Goal: Check status

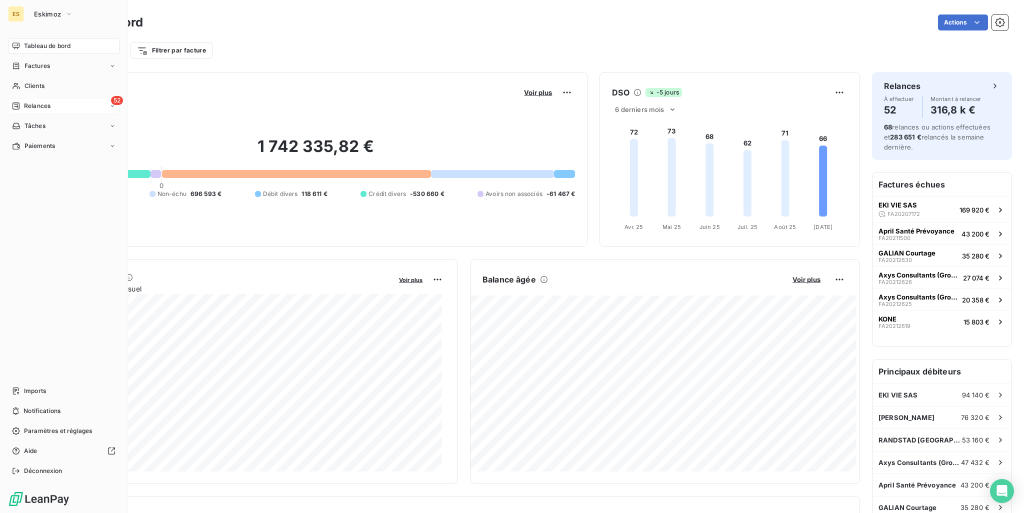
click at [29, 105] on span "Relances" at bounding box center [37, 105] width 26 height 9
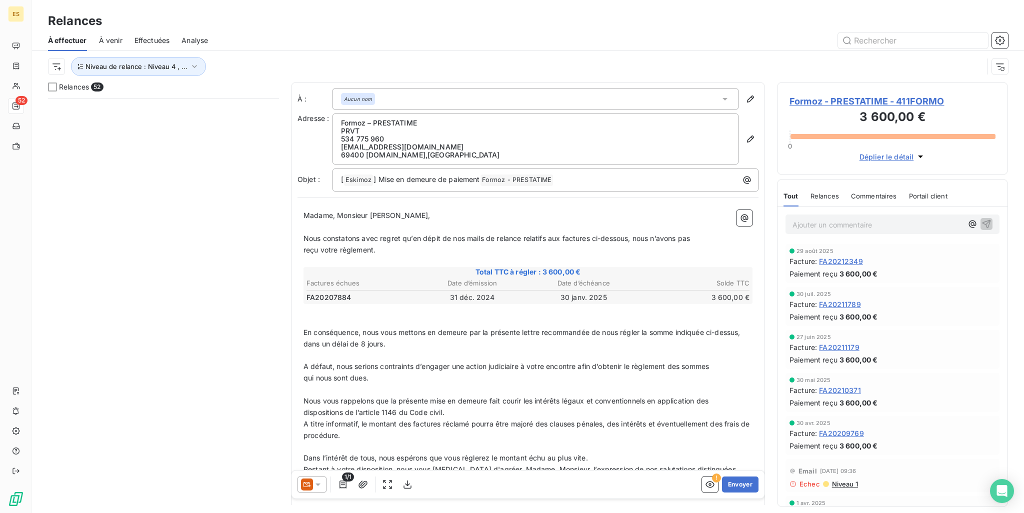
scroll to position [1649, 0]
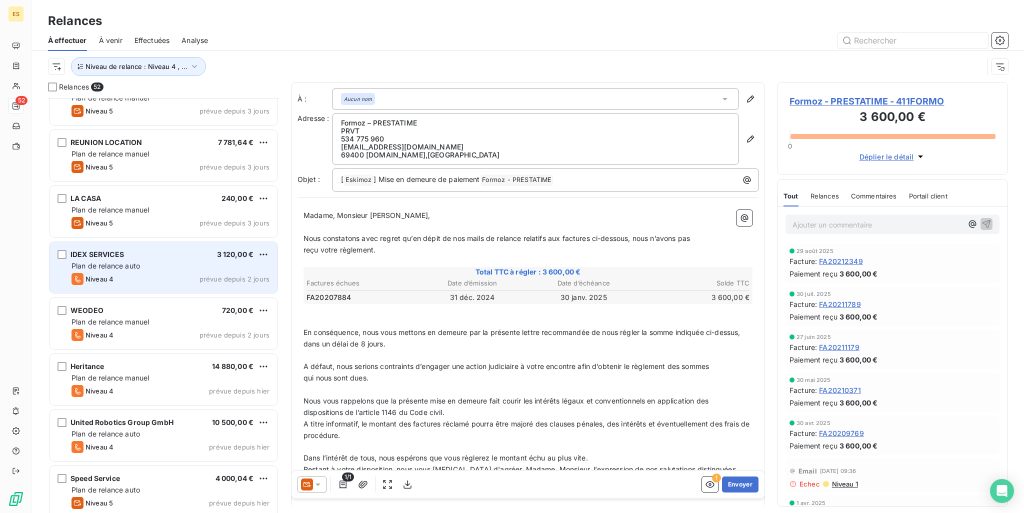
click at [197, 273] on div "Niveau 4 prévue depuis 2 jours" at bounding box center [170, 279] width 198 height 12
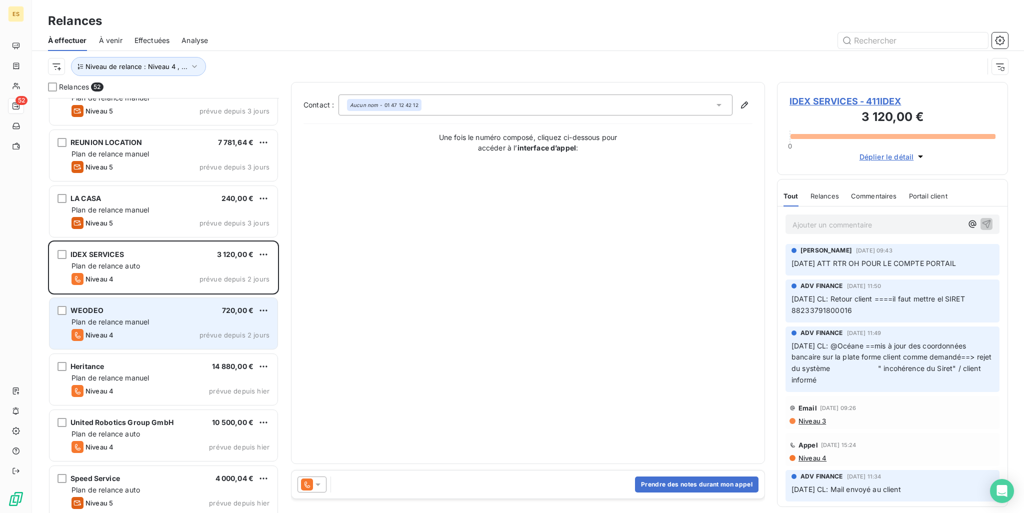
click at [144, 308] on div "WEODEO 720,00 €" at bounding box center [170, 310] width 198 height 9
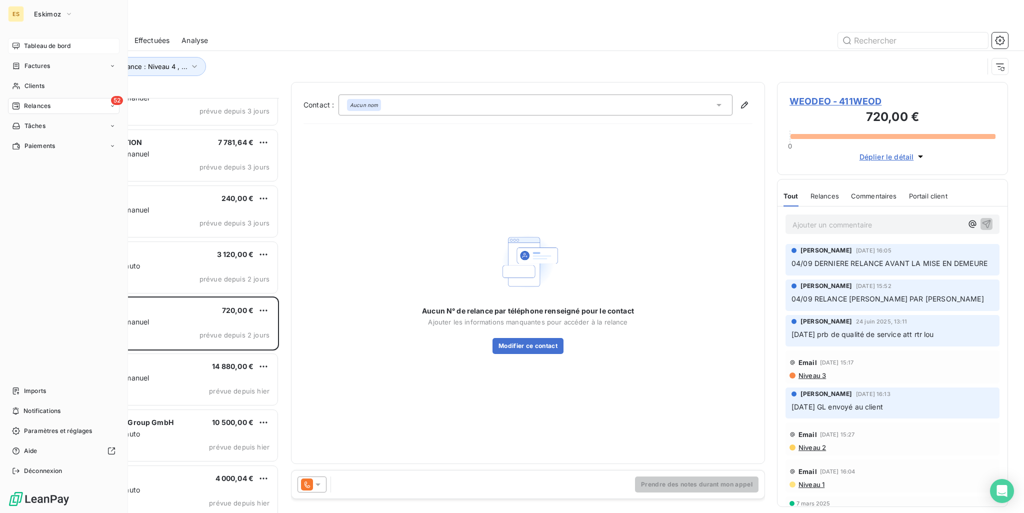
click at [32, 41] on span "Tableau de bord" at bounding box center [47, 45] width 46 height 9
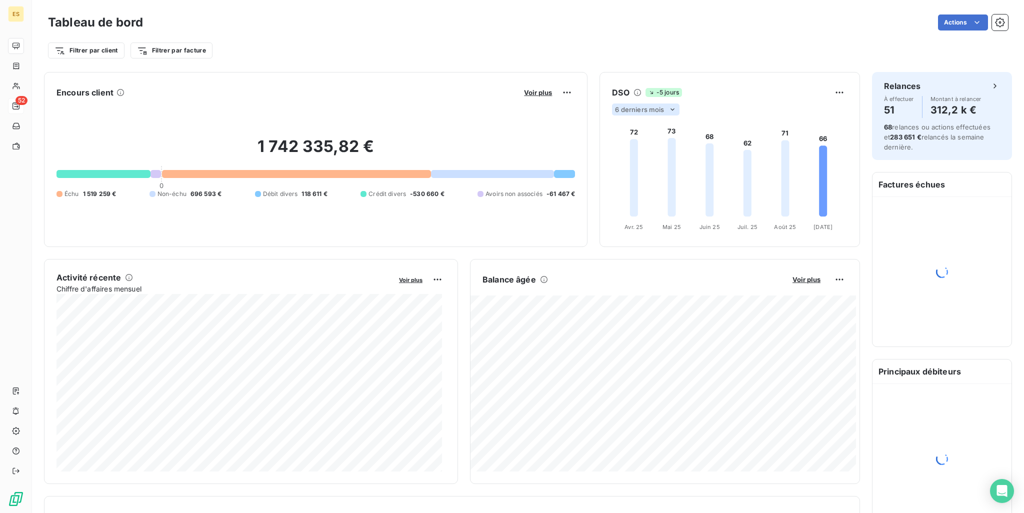
click at [655, 111] on span "6 derniers mois" at bounding box center [639, 109] width 49 height 8
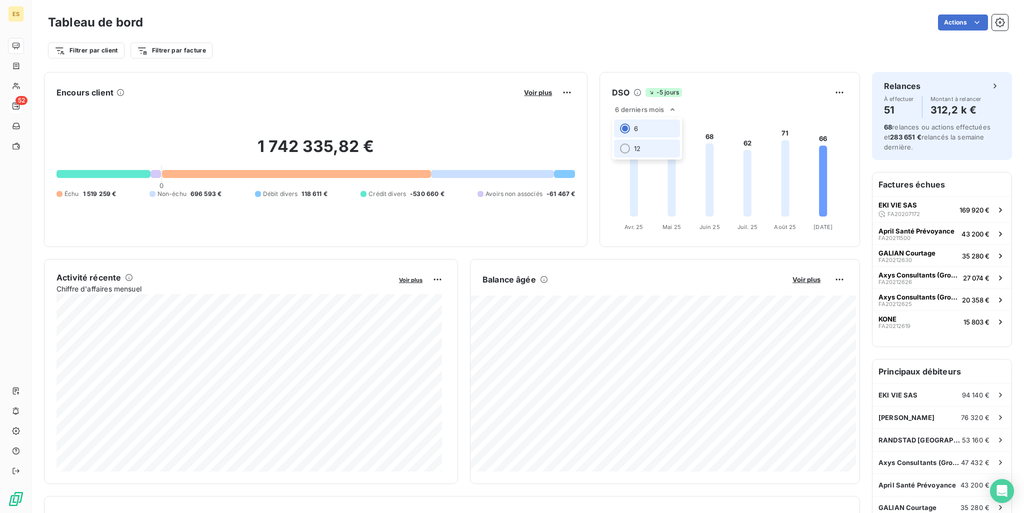
click at [648, 143] on li "12" at bounding box center [647, 148] width 66 height 18
